Goal: Find contact information: Find contact information

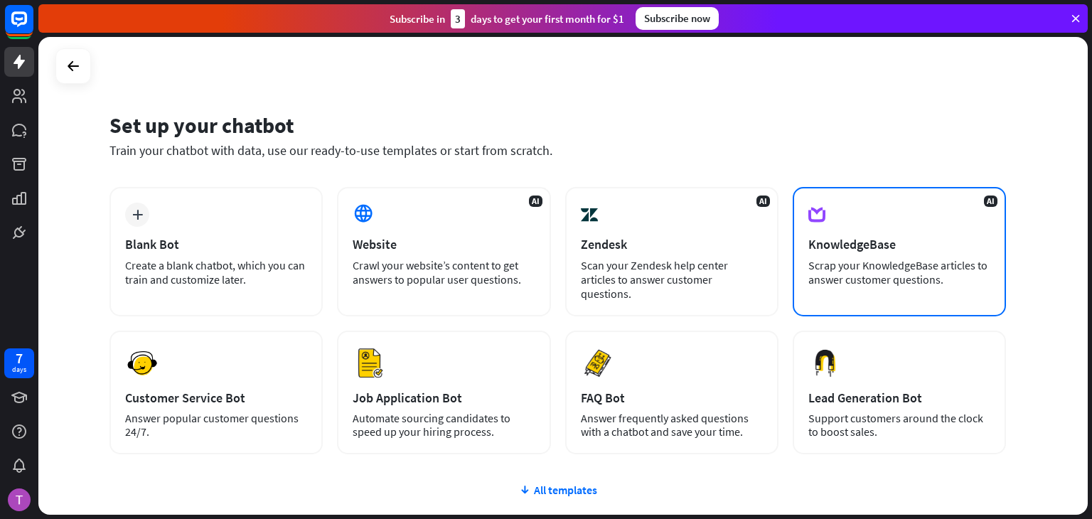
click at [901, 254] on div "AI KnowledgeBase Scrap your KnowledgeBase articles to answer customer questions." at bounding box center [899, 251] width 213 height 129
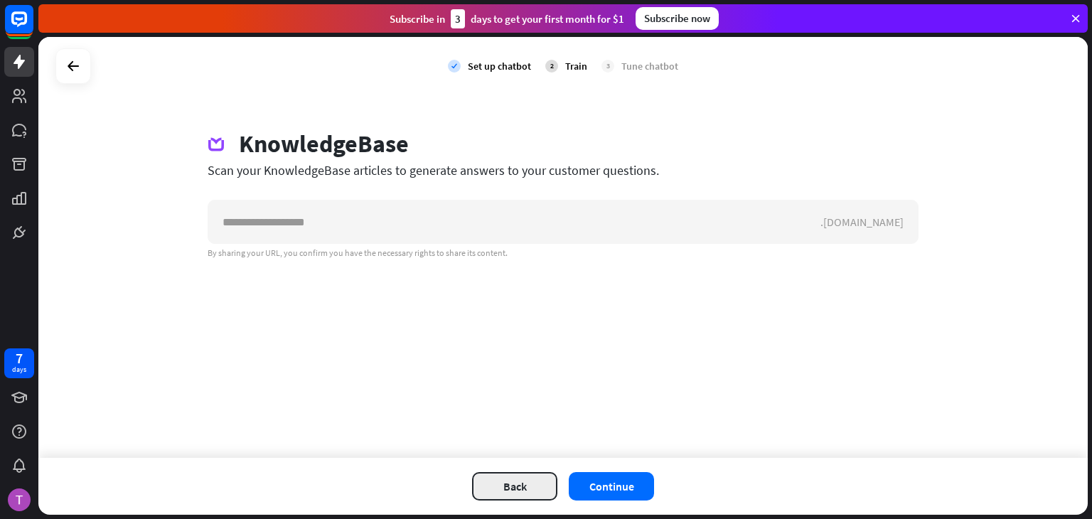
click at [503, 484] on button "Back" at bounding box center [514, 486] width 85 height 28
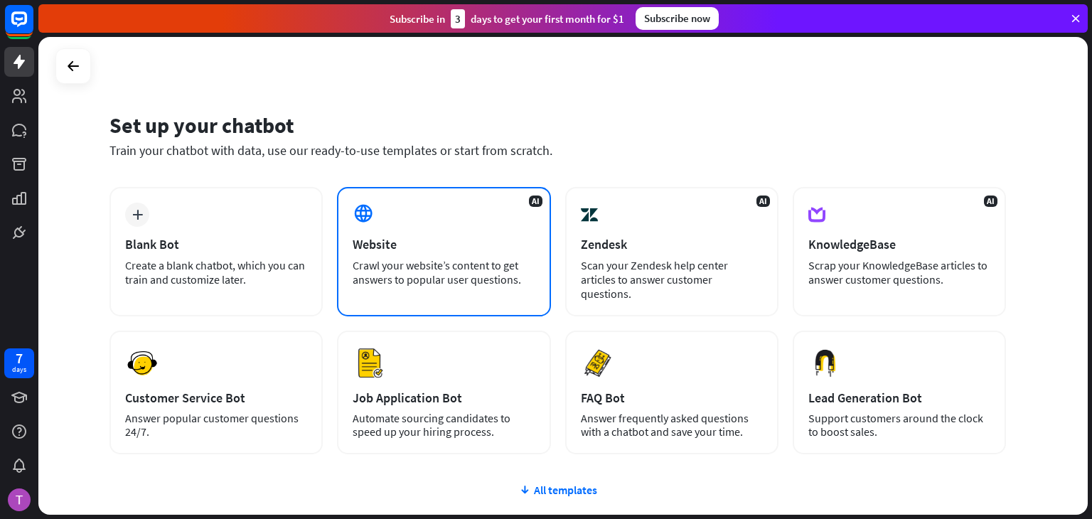
click at [405, 282] on div "Crawl your website’s content to get answers to popular user questions." at bounding box center [444, 272] width 182 height 28
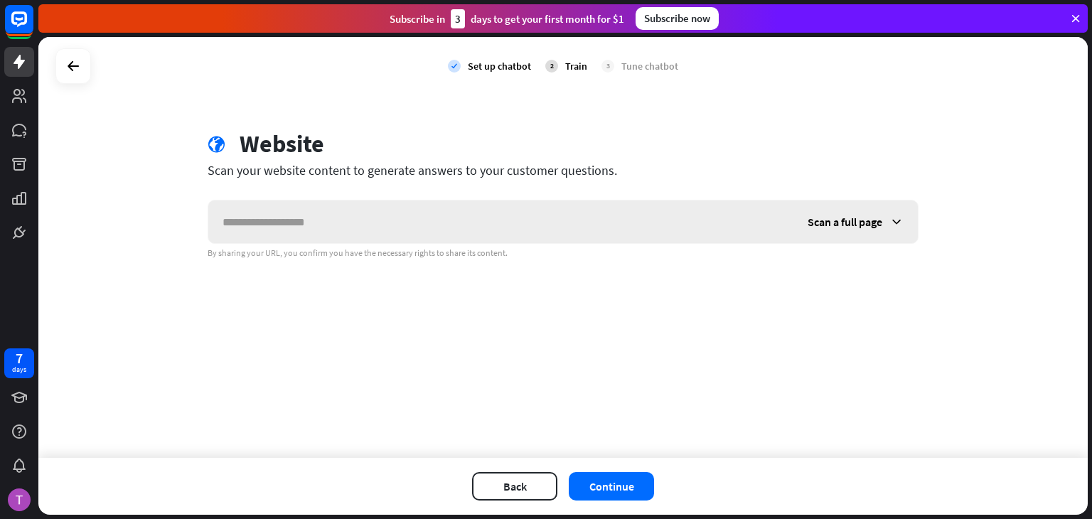
click at [885, 225] on div "Scan a full page" at bounding box center [856, 222] width 124 height 43
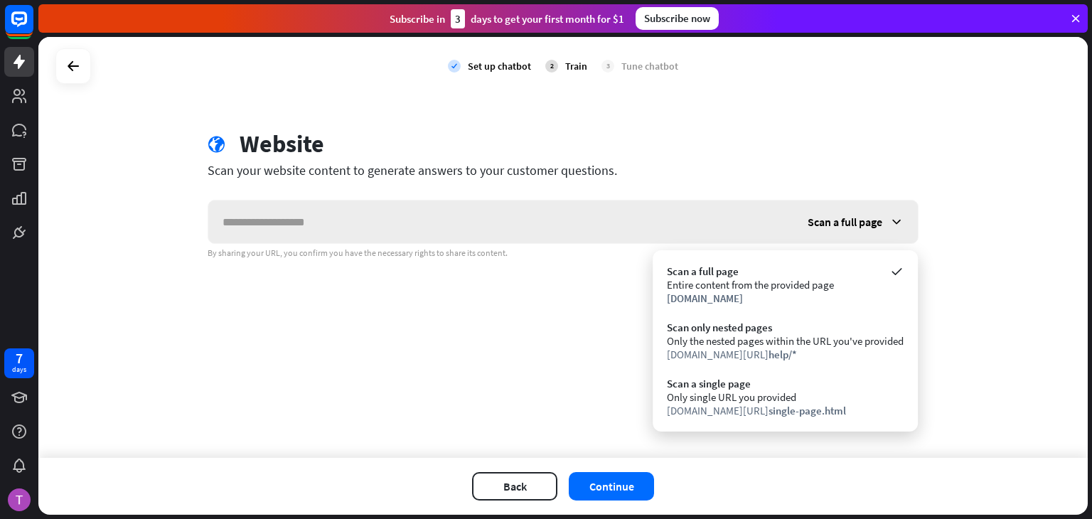
click at [882, 219] on span "Scan a full page" at bounding box center [845, 222] width 75 height 14
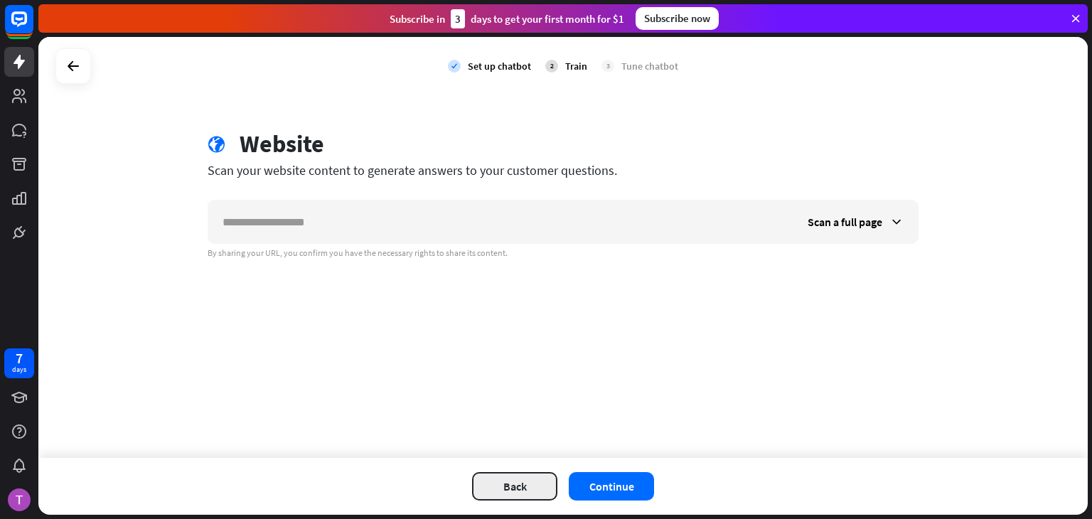
click at [538, 495] on button "Back" at bounding box center [514, 486] width 85 height 28
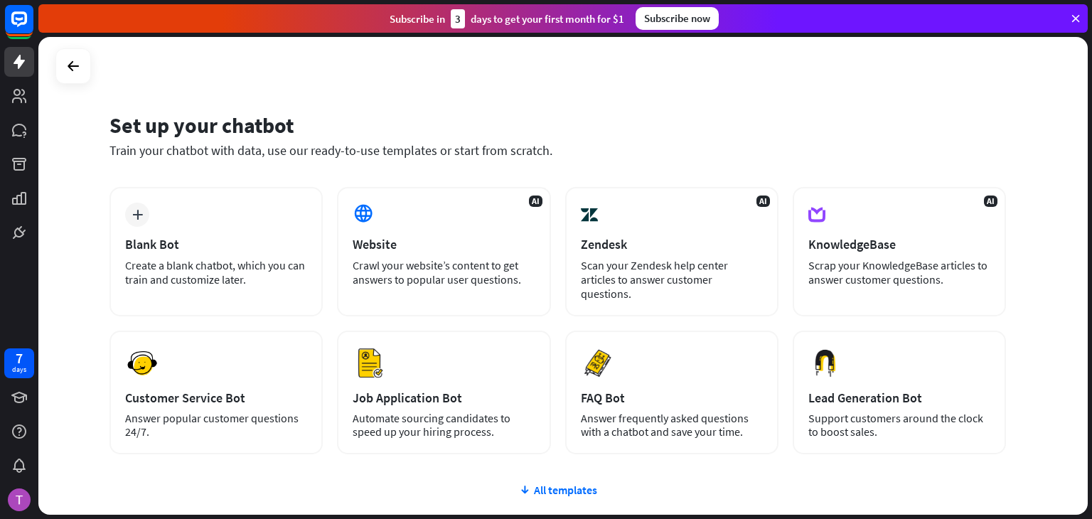
click at [87, 65] on div at bounding box center [73, 66] width 36 height 36
click at [54, 60] on div "Set up your chatbot Train your chatbot with data, use our ready-to-use template…" at bounding box center [563, 276] width 1050 height 478
click at [16, 73] on link at bounding box center [19, 62] width 30 height 30
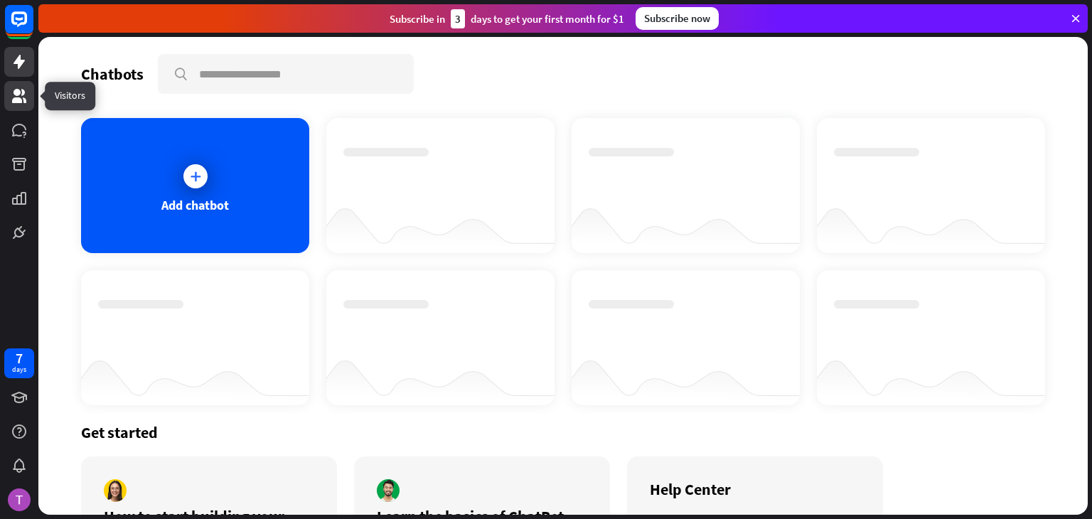
click at [23, 92] on icon at bounding box center [19, 96] width 14 height 14
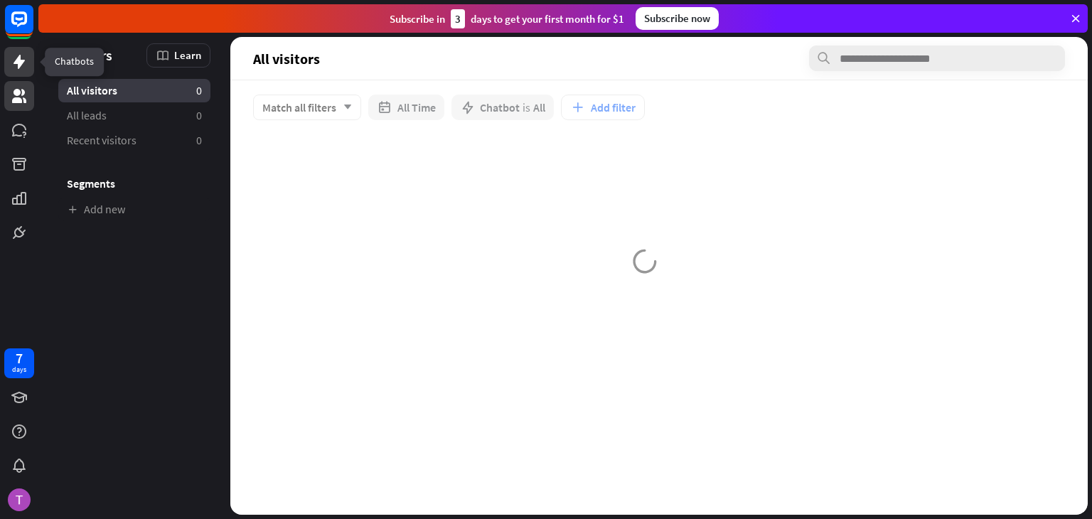
click at [9, 60] on link at bounding box center [19, 62] width 30 height 30
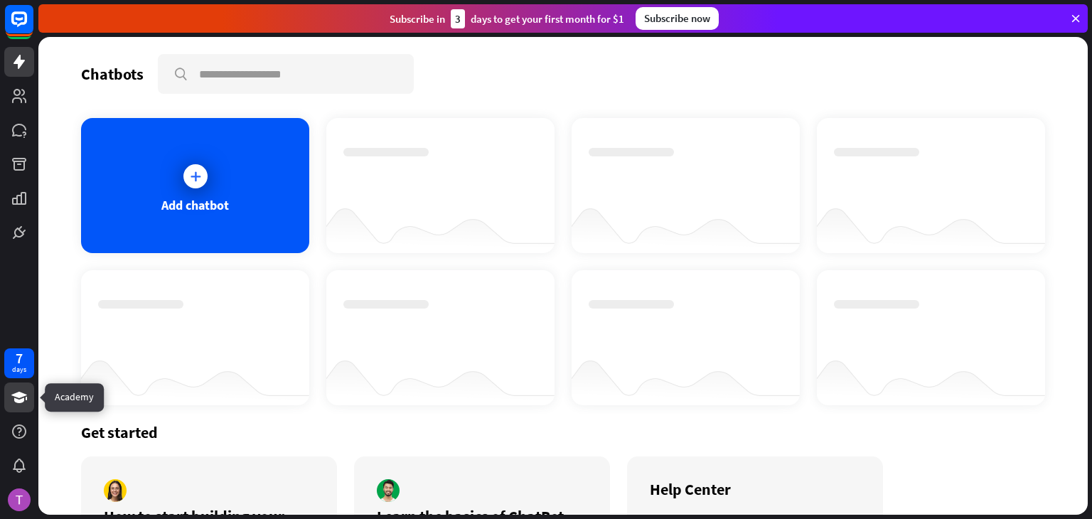
click at [26, 398] on icon at bounding box center [19, 397] width 17 height 17
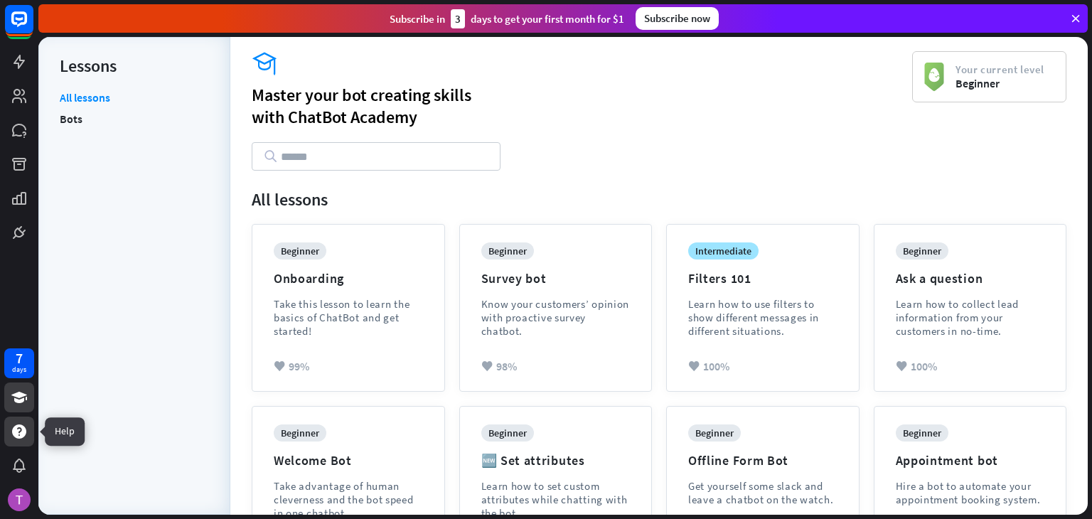
click at [18, 430] on icon at bounding box center [19, 432] width 14 height 14
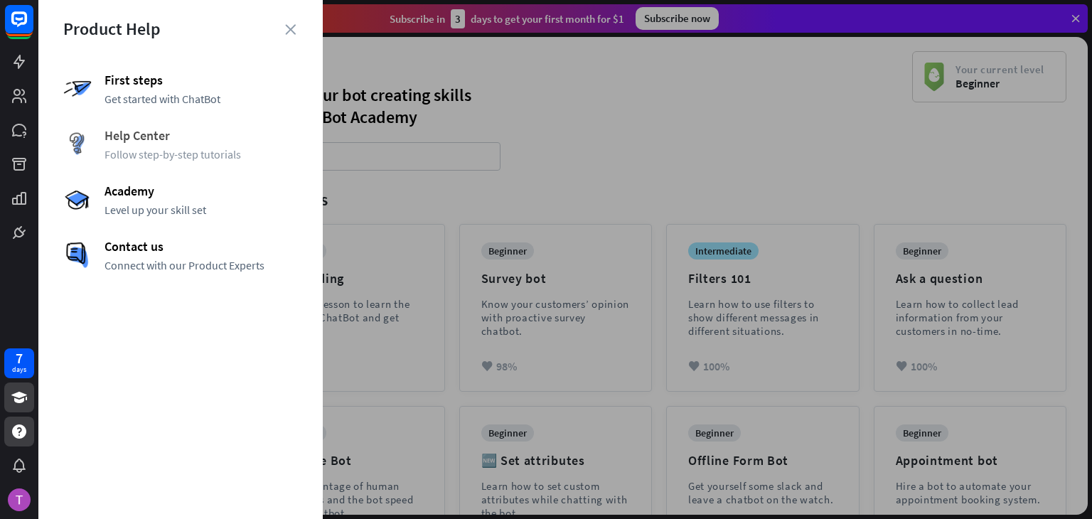
drag, startPoint x: 151, startPoint y: 136, endPoint x: 143, endPoint y: 134, distance: 8.1
click at [143, 134] on span "Help Center" at bounding box center [201, 135] width 193 height 16
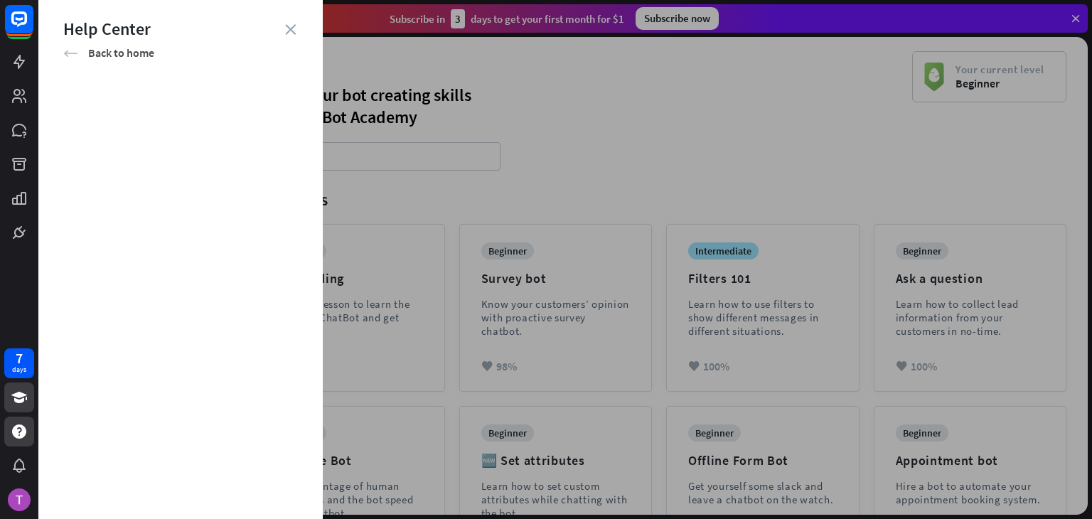
click at [71, 52] on icon "arrow_left" at bounding box center [70, 53] width 15 height 14
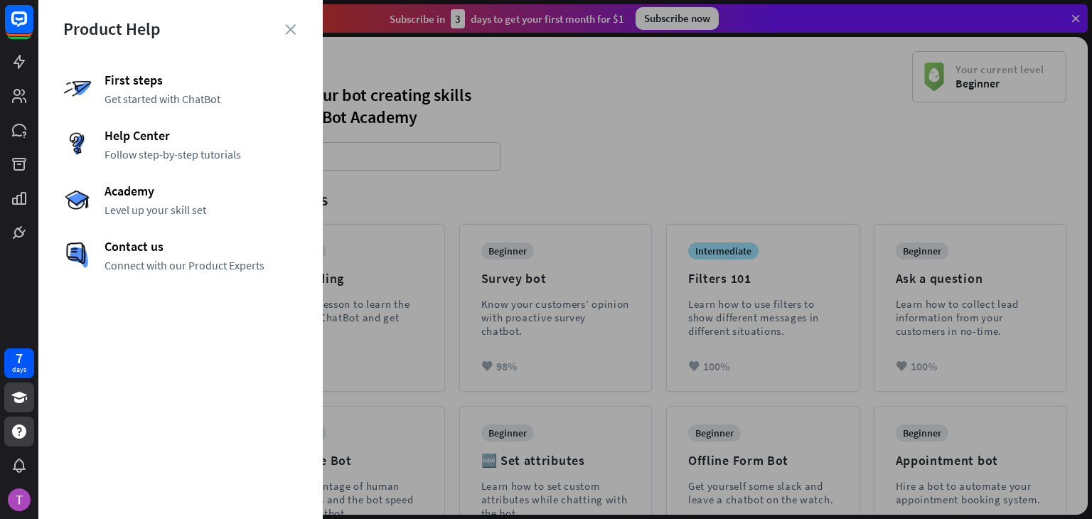
drag, startPoint x: 141, startPoint y: 191, endPoint x: 161, endPoint y: 180, distance: 22.9
click at [141, 191] on span "Academy" at bounding box center [201, 191] width 193 height 16
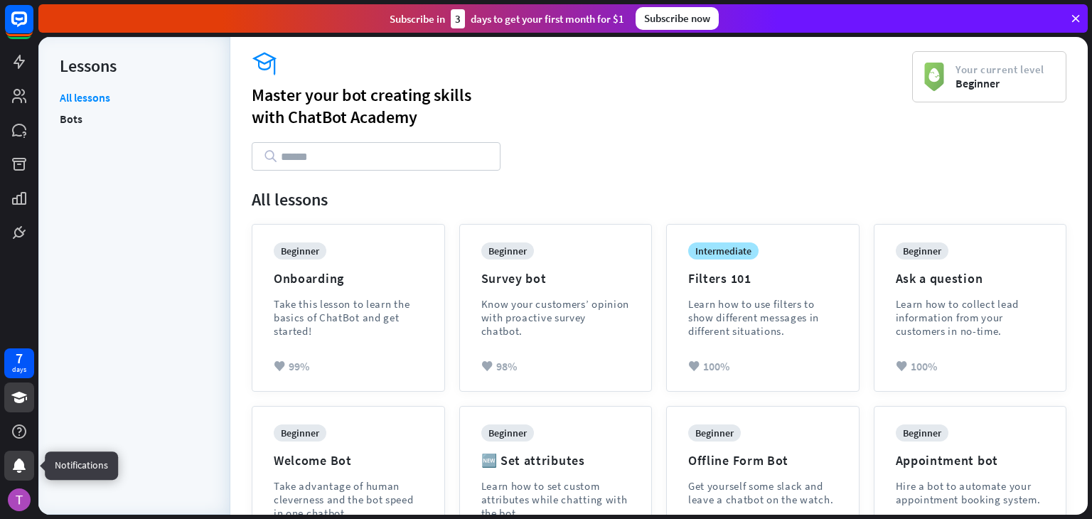
click at [21, 466] on icon at bounding box center [19, 466] width 13 height 14
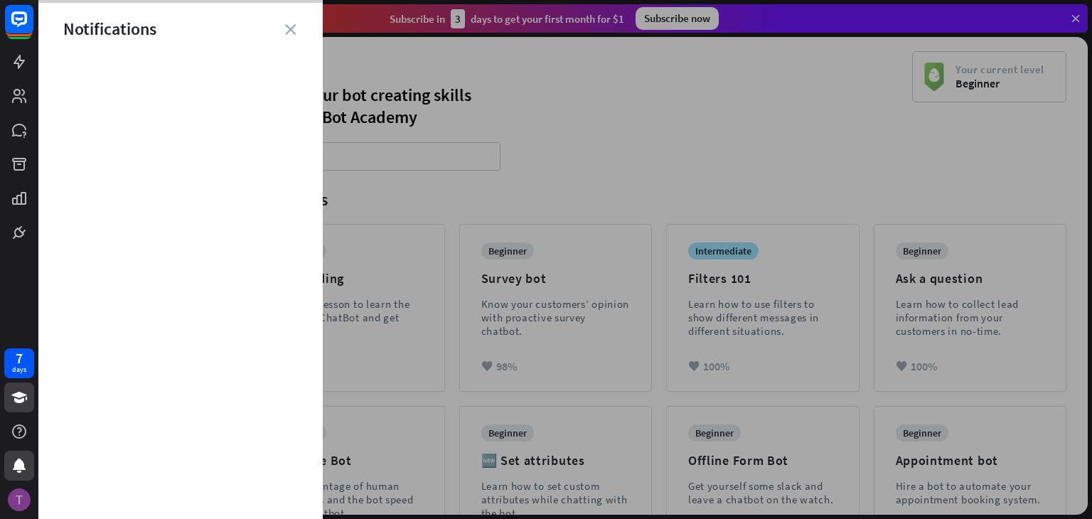
click at [18, 503] on img at bounding box center [19, 500] width 23 height 23
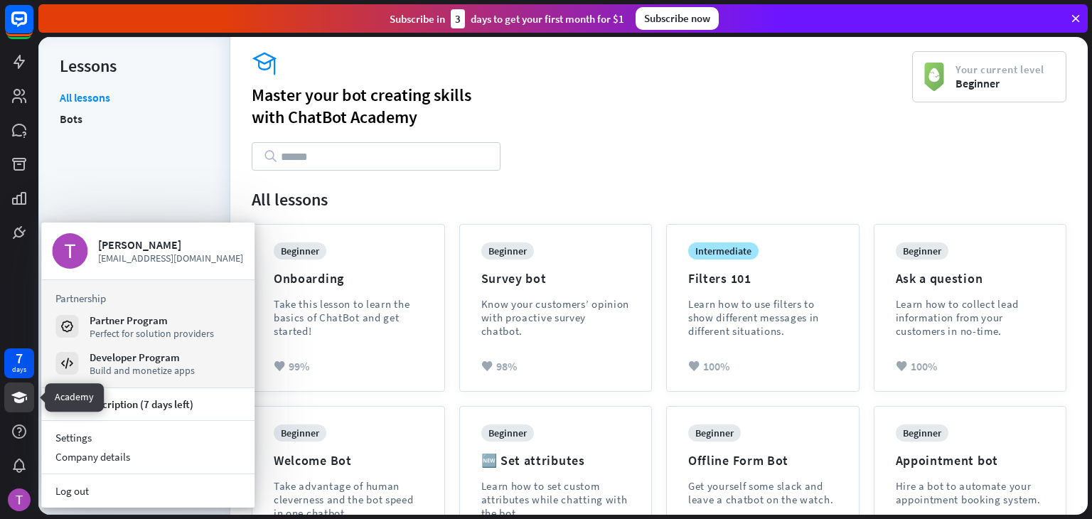
click at [18, 395] on icon at bounding box center [19, 397] width 16 height 11
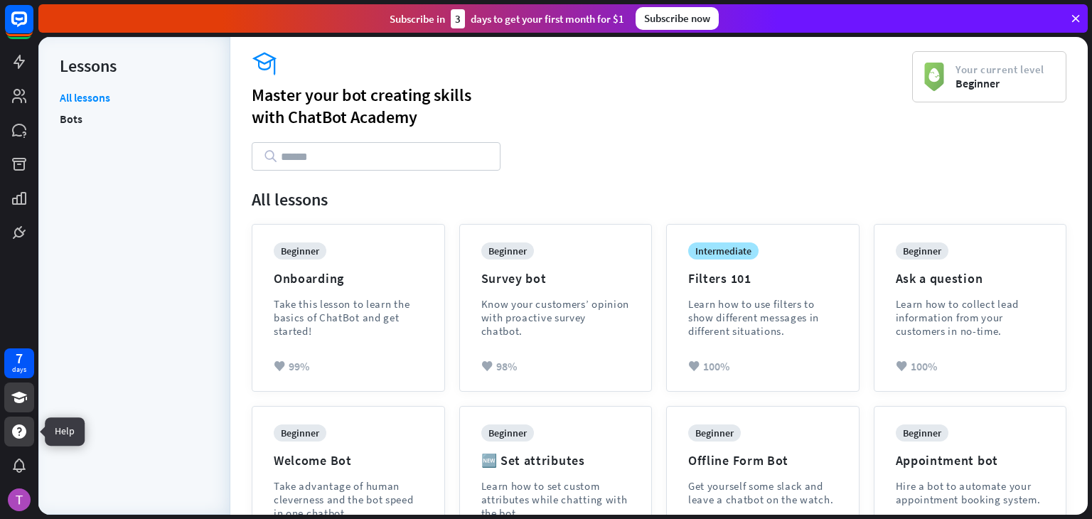
click at [23, 423] on icon at bounding box center [19, 431] width 17 height 17
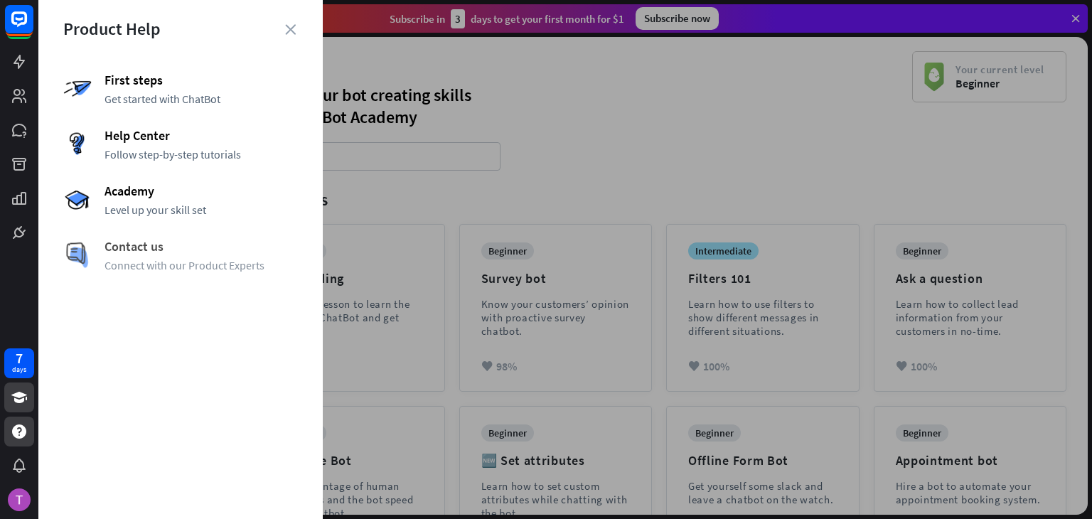
click at [140, 246] on span "Contact us" at bounding box center [201, 246] width 193 height 16
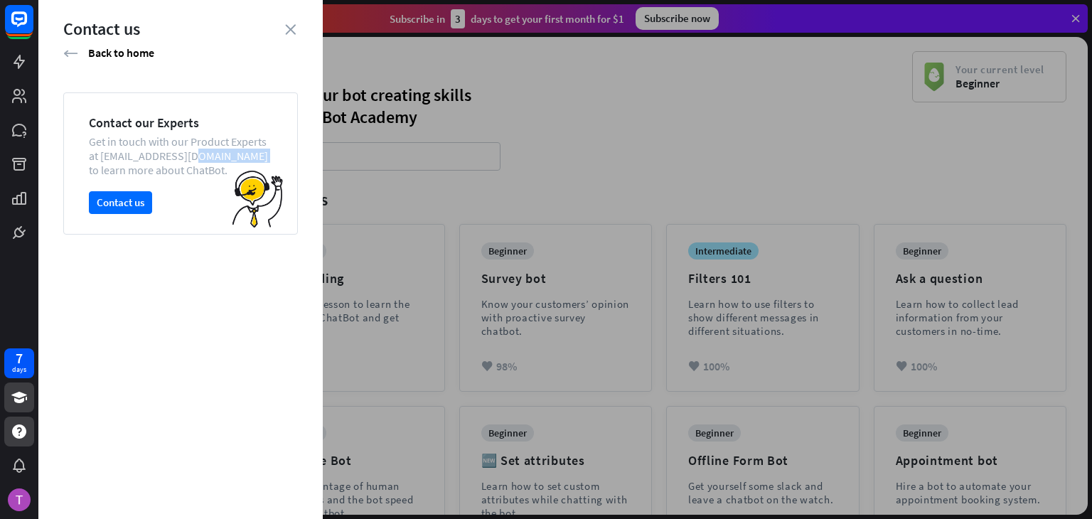
drag, startPoint x: 208, startPoint y: 154, endPoint x: 101, endPoint y: 154, distance: 107.4
click at [101, 154] on div "Get in touch with our Product Experts at [EMAIL_ADDRESS][DOMAIN_NAME] to learn …" at bounding box center [180, 155] width 183 height 43
copy div "[EMAIL_ADDRESS][DOMAIN_NAME]"
click at [124, 205] on button "Contact us" at bounding box center [120, 202] width 63 height 23
